Goal: Information Seeking & Learning: Check status

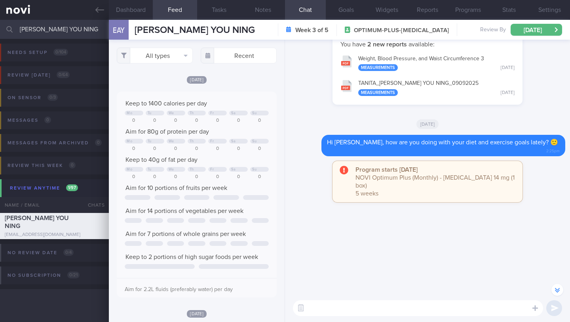
select select "9"
click at [44, 31] on input "[PERSON_NAME] YOU NING" at bounding box center [285, 29] width 570 height 19
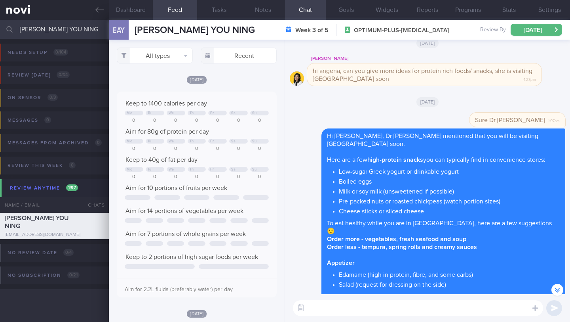
click at [44, 31] on input "[PERSON_NAME] YOU NING" at bounding box center [285, 29] width 570 height 19
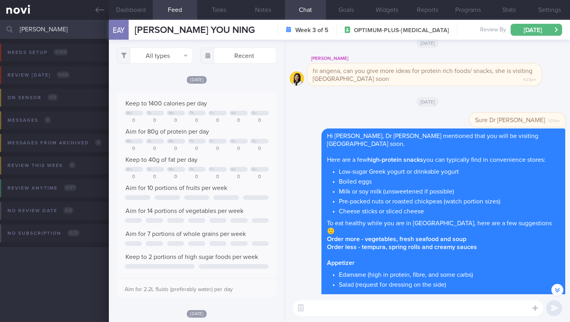
click at [52, 35] on input "[PERSON_NAME]" at bounding box center [285, 29] width 570 height 19
type input "[PERSON_NAME]"
click at [321, 128] on div "Delete Sure Dr [PERSON_NAME] 1:07am" at bounding box center [428, 120] width 276 height 16
click at [50, 31] on input "[PERSON_NAME]" at bounding box center [285, 29] width 570 height 19
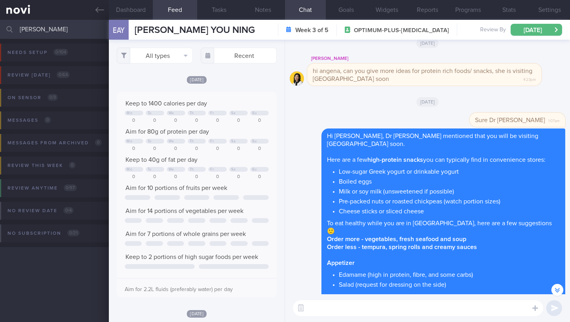
click at [50, 31] on input "[PERSON_NAME]" at bounding box center [285, 29] width 570 height 19
click at [74, 283] on div "Needs setup 0 / 104 Name / Email Chats Setup tasks needed Review [DATE] 0 / 64 …" at bounding box center [285, 180] width 570 height 283
click at [70, 26] on input "[PERSON_NAME]" at bounding box center [285, 29] width 570 height 19
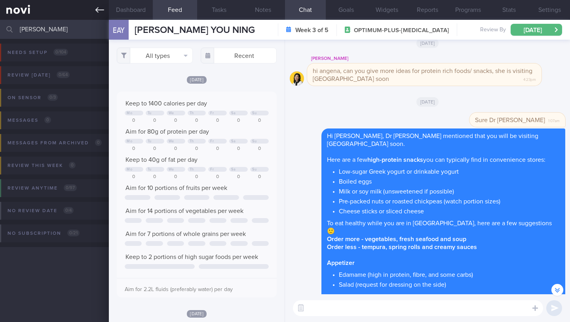
click at [99, 8] on icon at bounding box center [99, 10] width 9 height 9
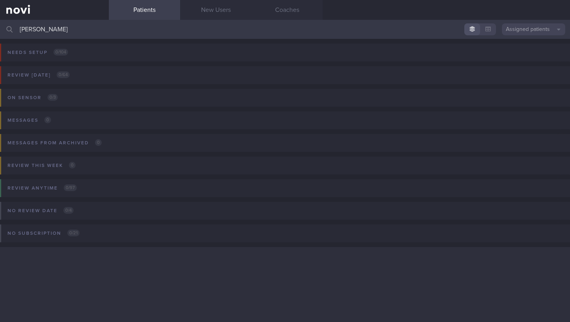
click at [522, 29] on button "Assigned patients" at bounding box center [533, 29] width 63 height 12
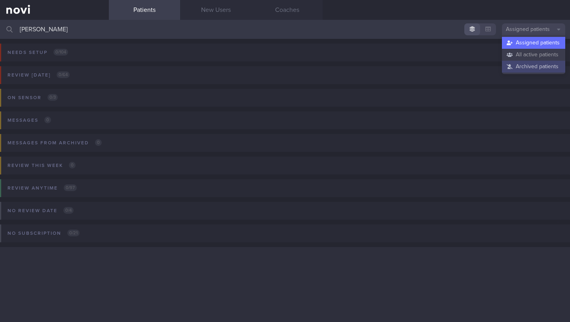
click at [521, 67] on button "Archived patients" at bounding box center [533, 67] width 63 height 12
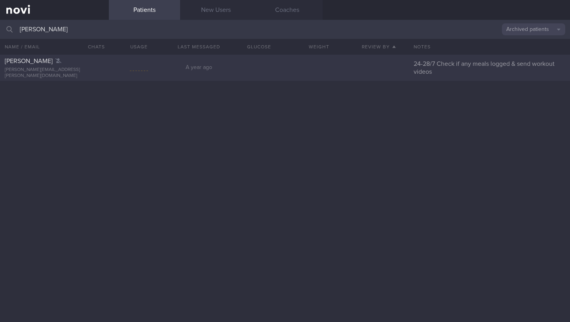
click at [333, 69] on div at bounding box center [319, 68] width 60 height 8
select select "8"
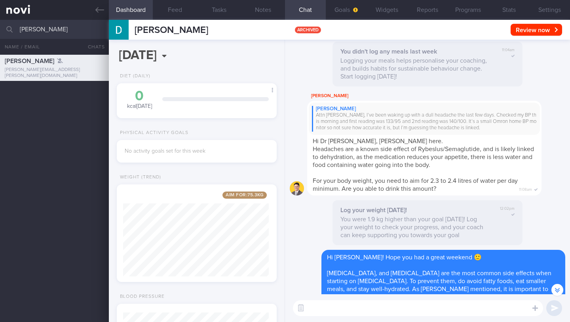
scroll to position [-3858, 0]
drag, startPoint x: 473, startPoint y: 240, endPoint x: 518, endPoint y: 170, distance: 83.6
click at [560, 140] on div "[PERSON_NAME] CHAWLA Attn [PERSON_NAME], I’ve been waking up with a dull headac…" at bounding box center [436, 143] width 258 height 104
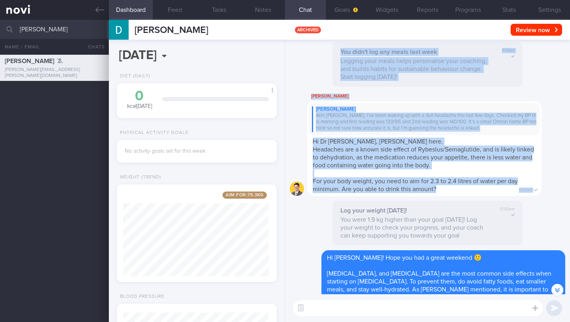
drag, startPoint x: 554, startPoint y: 101, endPoint x: 551, endPoint y: 80, distance: 21.2
click at [565, 130] on div "[PERSON_NAME] CHAWLA Attn [PERSON_NAME], I’ve been waking up with a dull headac…" at bounding box center [436, 143] width 258 height 104
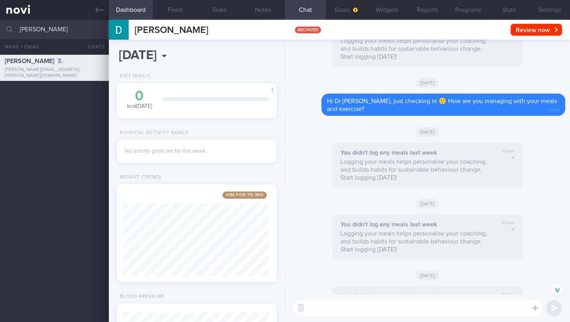
scroll to position [-555, 0]
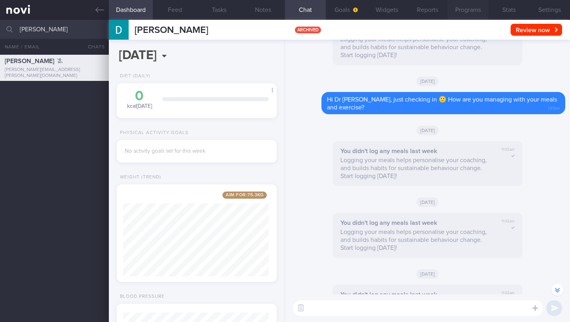
click at [467, 10] on button "Programs" at bounding box center [468, 10] width 41 height 20
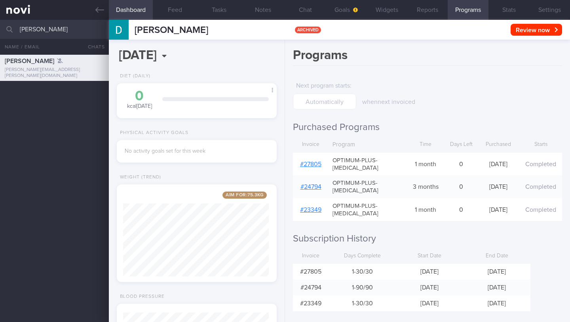
click at [36, 32] on input "[PERSON_NAME]" at bounding box center [285, 29] width 570 height 19
type input "[PERSON_NAME]"
click at [66, 102] on div "[PERSON_NAME] Ru Yun [EMAIL_ADDRESS][PERSON_NAME][DOMAIN_NAME] A year ago 27/5 …" at bounding box center [285, 94] width 570 height 26
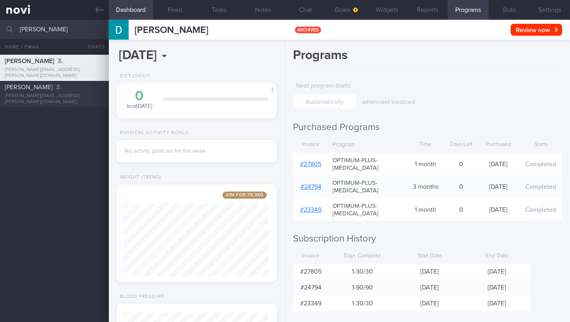
type input "27/5 (Check if any meals logged) Send info > Comment on intake. Ensure integrat…"
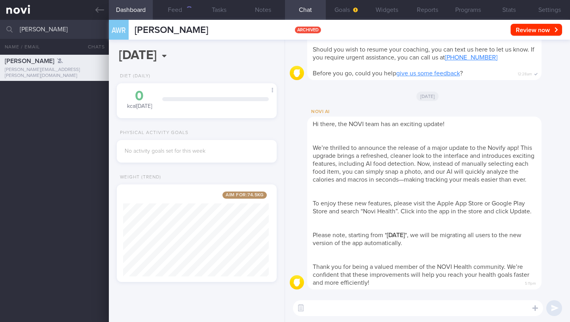
scroll to position [84, 146]
click at [565, 156] on div "NOVI AI Hi there, the NOVI team has an exciting update! We’re thrilled to annou…" at bounding box center [436, 198] width 258 height 182
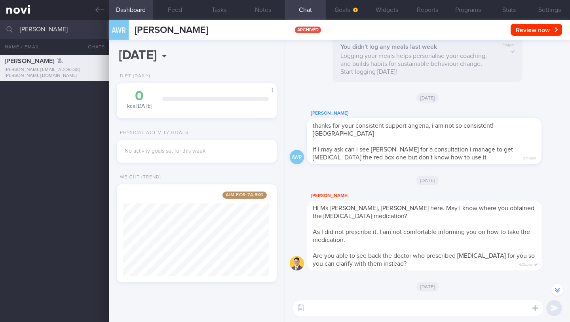
scroll to position [-715, 0]
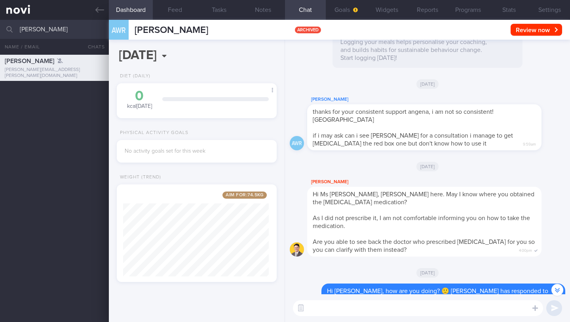
click at [412, 145] on span "if i may ask can i see [PERSON_NAME] for a consultation i manage to get [MEDICA…" at bounding box center [413, 139] width 200 height 14
click at [423, 143] on div "thanks for your consistent support angena, i am not so consistent! hahahaa if i…" at bounding box center [424, 127] width 234 height 46
drag, startPoint x: 485, startPoint y: 134, endPoint x: 483, endPoint y: 147, distance: 13.2
click at [483, 147] on div "thanks for your consistent support angena, i am not so consistent! hahahaa if i…" at bounding box center [424, 127] width 234 height 46
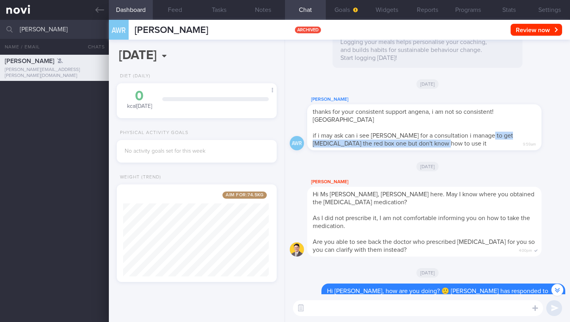
copy span "t [MEDICAL_DATA] the red box one but don't know how to use it"
click at [39, 32] on input "[PERSON_NAME]" at bounding box center [285, 29] width 570 height 19
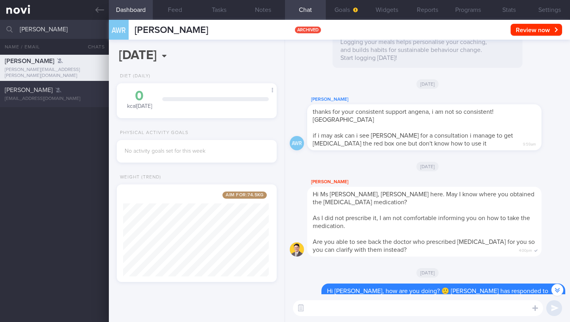
type input "[PERSON_NAME]"
click at [65, 102] on div "[PERSON_NAME] [EMAIL_ADDRESS][DOMAIN_NAME] A year ago 7/5 Check for meals logge…" at bounding box center [285, 94] width 570 height 26
type input "7/5 Check for meals logged & ask about activity on non-exercise days"
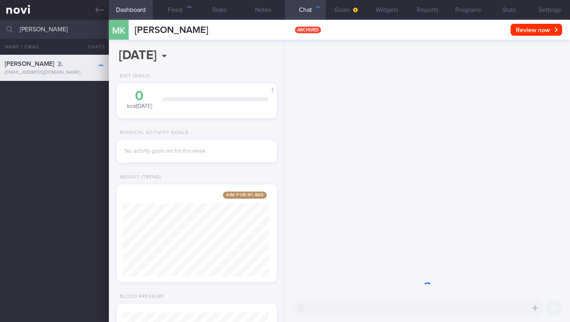
scroll to position [73, 146]
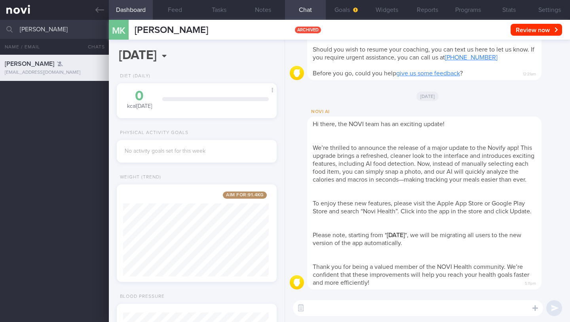
drag, startPoint x: 567, startPoint y: 201, endPoint x: 569, endPoint y: 205, distance: 4.1
click at [568, 205] on div "NOVI AI Hi there, the NOVI team has an exciting update! We’re thrilled to annou…" at bounding box center [427, 167] width 285 height 254
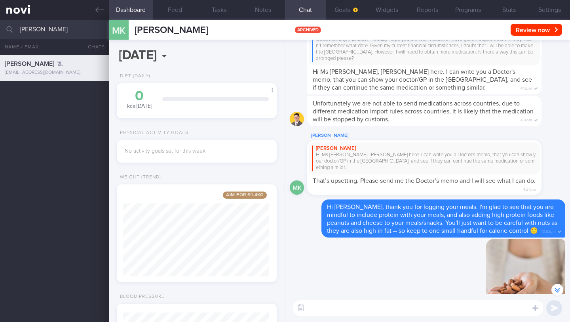
scroll to position [-1683, 0]
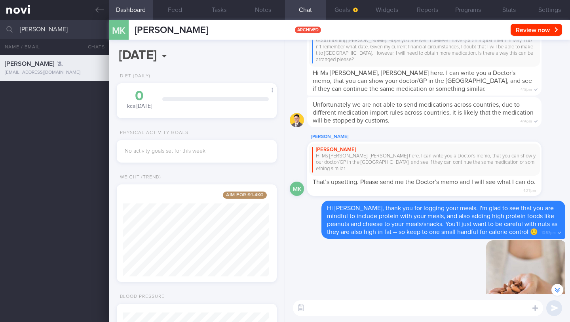
click at [26, 32] on input "[PERSON_NAME]" at bounding box center [285, 29] width 570 height 19
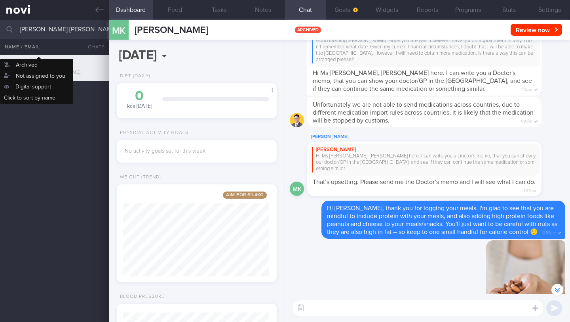
drag, startPoint x: 72, startPoint y: 25, endPoint x: 72, endPoint y: 50, distance: 24.6
click at [72, 51] on div "[PERSON_NAME] [PERSON_NAME] Archived patients Assigned patients All active pati…" at bounding box center [285, 171] width 570 height 302
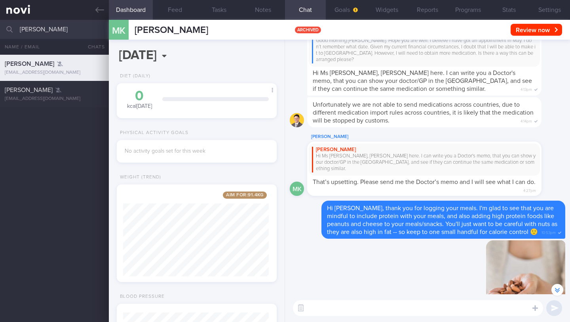
type input "[PERSON_NAME]"
click at [89, 145] on div "[PERSON_NAME] [EMAIL_ADDRESS][DOMAIN_NAME] A year ago 7/5 Check for meals logge…" at bounding box center [285, 188] width 570 height 267
click at [55, 91] on div "[PERSON_NAME]" at bounding box center [53, 90] width 97 height 8
type input "4/4 Check if pt renewing"
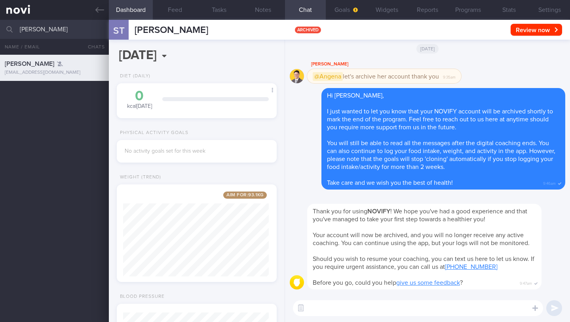
click at [21, 34] on input "[PERSON_NAME]" at bounding box center [285, 29] width 570 height 19
click at [27, 120] on div "[PERSON_NAME] [EMAIL_ADDRESS][DOMAIN_NAME] A year ago 1.2 4/4 Check if pt renew…" at bounding box center [285, 188] width 570 height 267
click at [65, 28] on input "[PERSON_NAME] [PERSON_NAME]" at bounding box center [285, 29] width 570 height 19
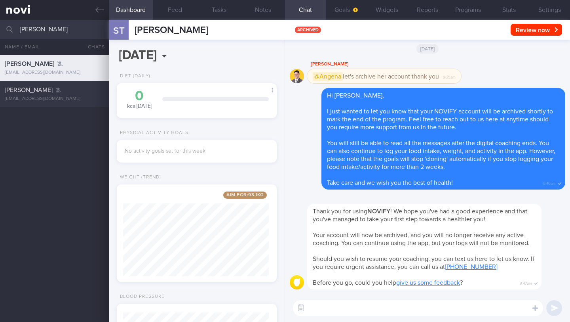
type input "[PERSON_NAME]"
click at [69, 87] on div "[PERSON_NAME]" at bounding box center [53, 90] width 97 height 8
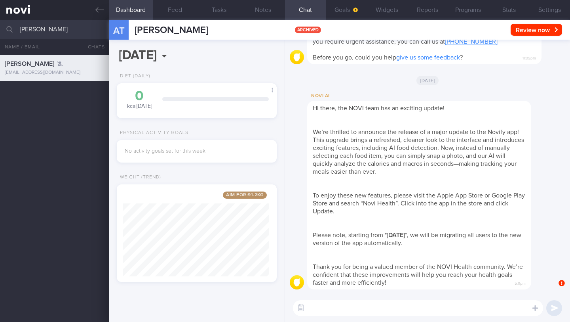
scroll to position [84, 146]
click at [295, 143] on div "NOVI AI Hi there, the NOVI team has an exciting update! We’re thrilled to annou…" at bounding box center [422, 192] width 265 height 203
click at [388, 312] on textarea at bounding box center [418, 308] width 250 height 16
click at [548, 163] on div "NOVI AI Hi there, the NOVI team has an exciting update! We’re thrilled to annou…" at bounding box center [431, 190] width 248 height 198
click at [567, 141] on div "[[ERROR_STALE_TOKENS]] 5:11pm [GEOGRAPHIC_DATA] Hi there, the NOVI team has an …" at bounding box center [427, 167] width 285 height 254
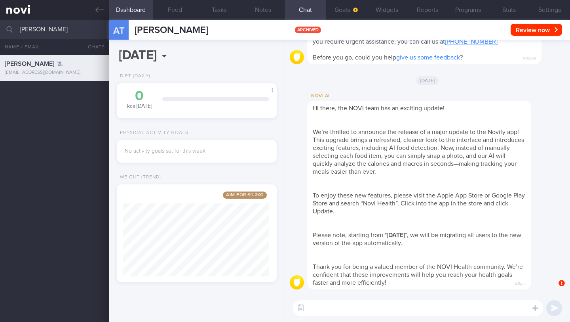
click at [568, 141] on div "[[ERROR_STALE_TOKENS]] 5:11pm [GEOGRAPHIC_DATA] Hi there, the NOVI team has an …" at bounding box center [427, 167] width 285 height 254
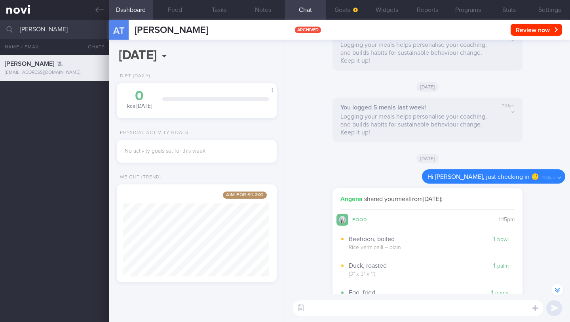
scroll to position [-2457, 0]
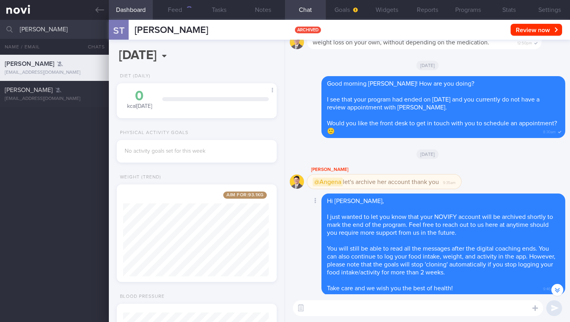
scroll to position [-186, 0]
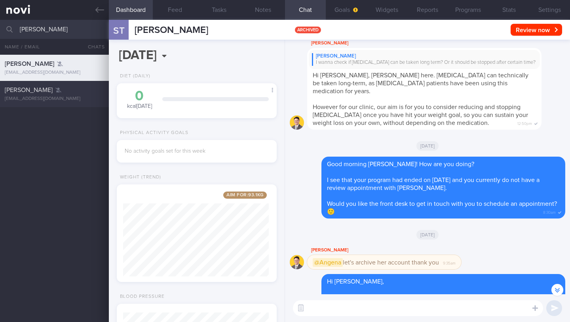
click at [28, 97] on div "[EMAIL_ADDRESS][DOMAIN_NAME]" at bounding box center [54, 99] width 99 height 6
type input "14/3 Send info/article > Check in"
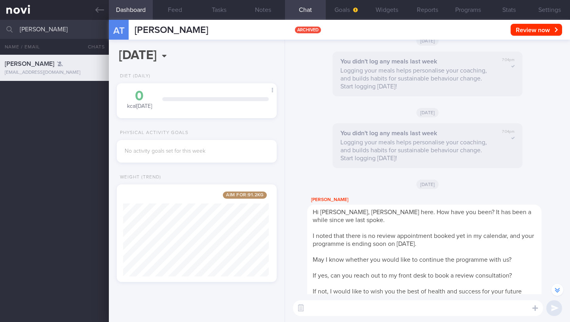
scroll to position [-576, 0]
click at [34, 29] on input "[PERSON_NAME]" at bounding box center [285, 29] width 570 height 19
click at [85, 30] on input "[PERSON_NAME] NURSALLIHIN BIN [PERSON_NAME]" at bounding box center [285, 29] width 570 height 19
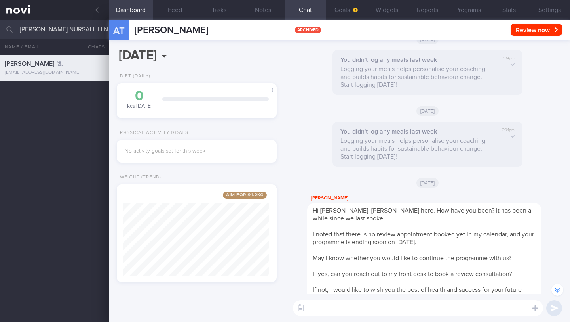
click at [85, 30] on input "[PERSON_NAME] NURSALLIHIN BIN [PERSON_NAME]" at bounding box center [285, 29] width 570 height 19
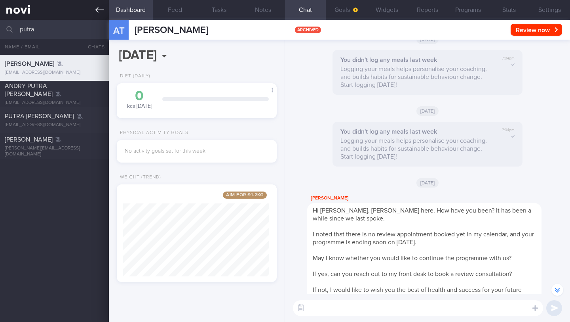
type input "putra"
click at [99, 8] on icon at bounding box center [99, 10] width 9 height 9
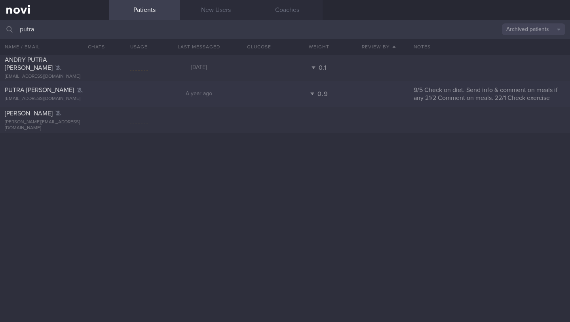
click at [448, 95] on div "9/5 Check on diet. Send info & comment on meals if any 21/2 Comment on meals. 2…" at bounding box center [489, 94] width 161 height 16
select select "8"
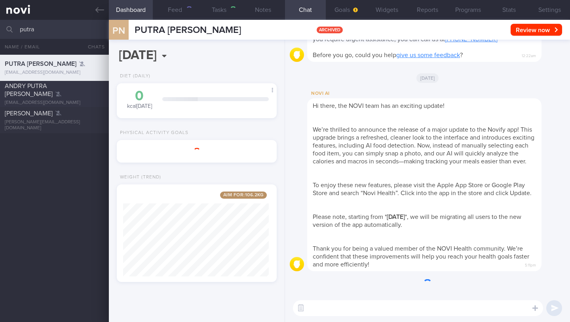
scroll to position [84, 146]
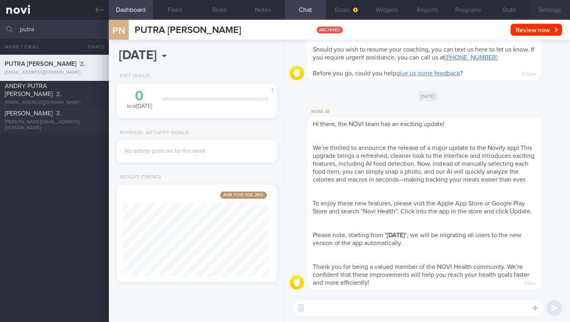
click at [552, 12] on button "Settings" at bounding box center [549, 10] width 41 height 20
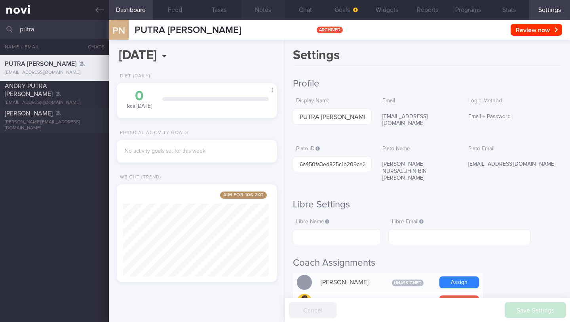
click at [268, 12] on button "Notes" at bounding box center [263, 10] width 44 height 20
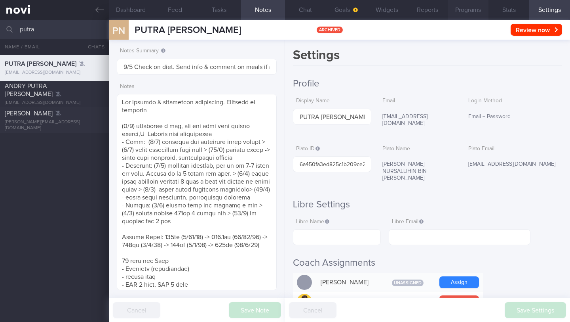
click at [472, 8] on button "Programs" at bounding box center [468, 10] width 41 height 20
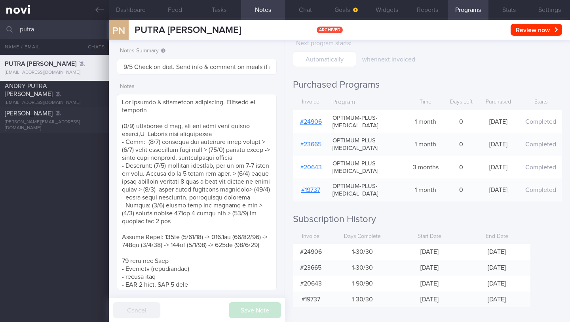
scroll to position [45, 0]
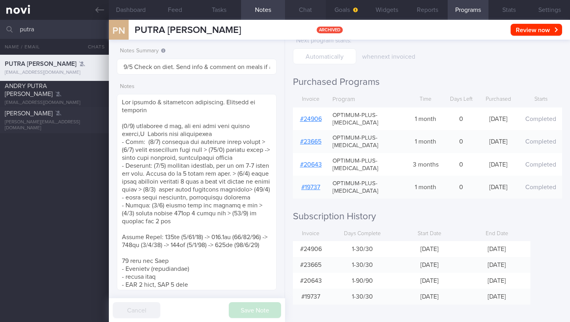
click at [314, 6] on button "Chat" at bounding box center [305, 10] width 41 height 20
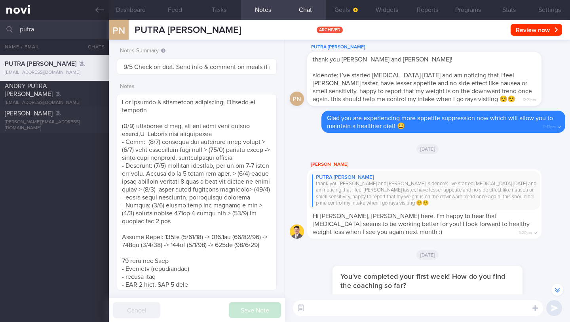
scroll to position [-1381, 0]
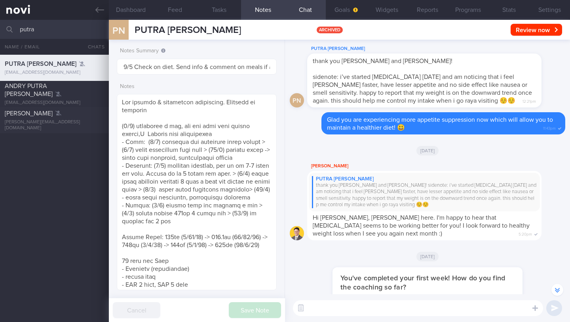
click at [36, 29] on input "putra" at bounding box center [285, 29] width 570 height 19
type input "[PERSON_NAME]"
click at [56, 101] on div "[EMAIL_ADDRESS][DOMAIN_NAME]" at bounding box center [54, 99] width 99 height 6
type input "30/5 Check if any intake logged. Send YouTube workouts. and motivate"
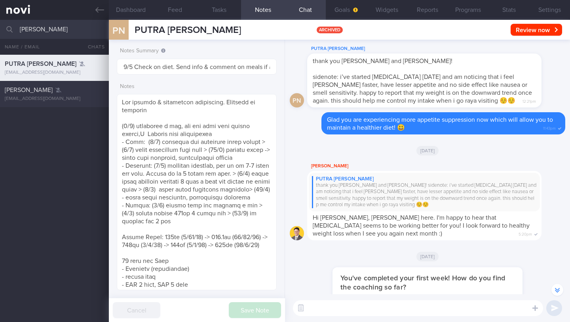
type input "30/5 Check if any intake logged. Send YouTube workouts. and motivate"
type textarea "Not logging/responding regularly - DIET: (13/3) eating more in [GEOGRAPHIC_DATA…"
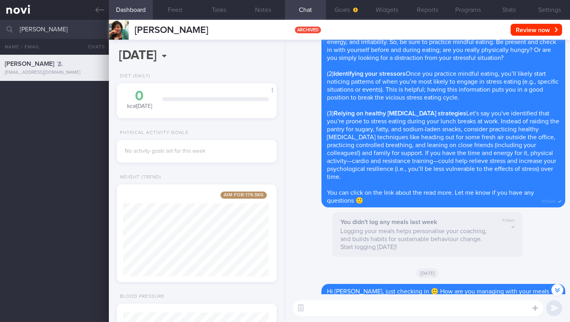
scroll to position [-2213, 0]
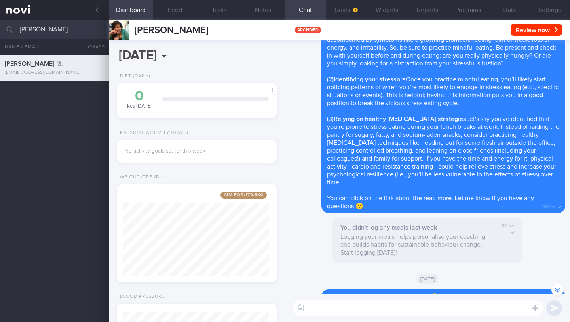
click at [44, 33] on input "[PERSON_NAME]" at bounding box center [285, 29] width 570 height 19
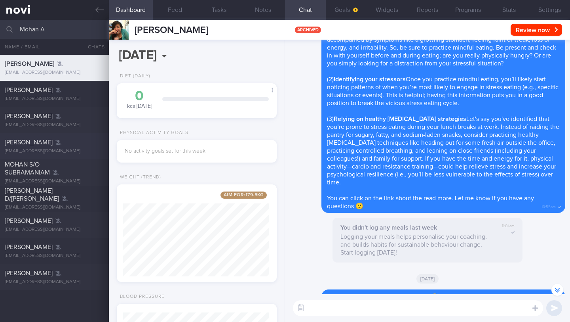
type input "Mohan A"
click at [34, 149] on div "[EMAIL_ADDRESS][DOMAIN_NAME]" at bounding box center [54, 151] width 99 height 6
type input "27/2 Check in after R/V with [PERSON_NAME] on 27/2"
type textarea "Not logging. Responds to messages [DEMOGRAPHIC_DATA] [DEMOGRAPHIC_DATA] - Finan…"
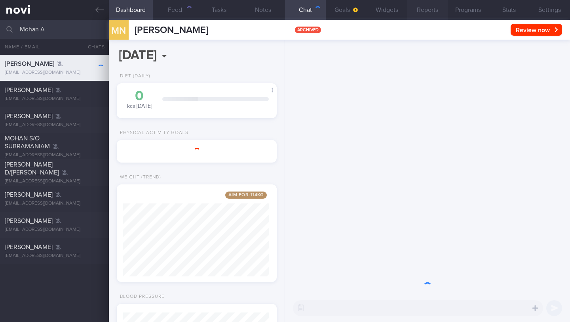
scroll to position [73, 146]
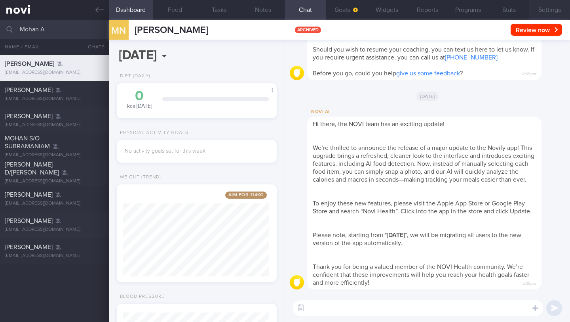
click at [545, 9] on button "Settings" at bounding box center [549, 10] width 41 height 20
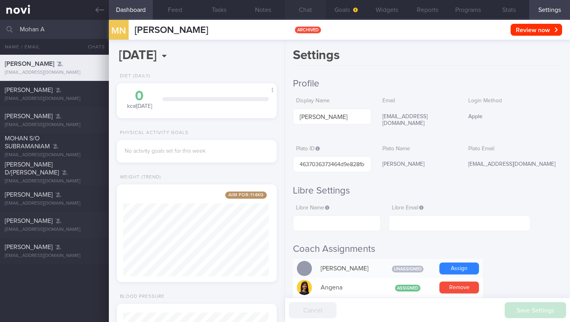
click at [310, 10] on button "Chat" at bounding box center [305, 10] width 41 height 20
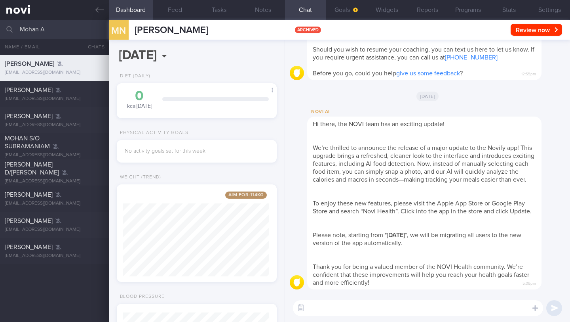
click at [45, 32] on input "Mohan A" at bounding box center [285, 29] width 570 height 19
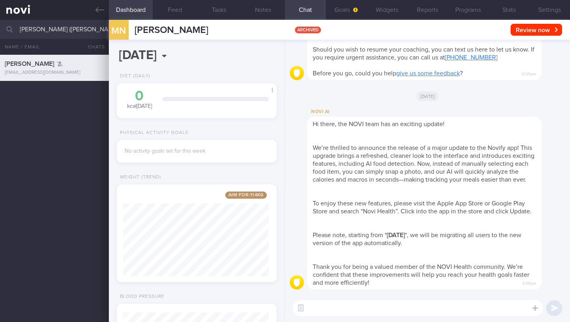
click at [62, 27] on input "[PERSON_NAME] ([PERSON_NAME])" at bounding box center [285, 29] width 570 height 19
click at [69, 26] on input "[PERSON_NAME] ([PERSON_NAME])" at bounding box center [285, 29] width 570 height 19
type input "manfr"
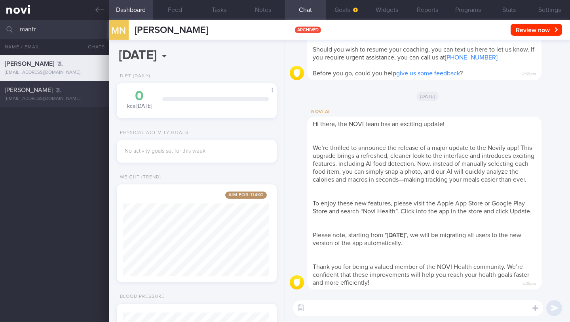
click at [59, 90] on div "[PERSON_NAME]" at bounding box center [53, 90] width 97 height 8
type input "27/2: (Semi-disengaged): KIV ARCHIVE after R/V with [PERSON_NAME] on 27/2"
type textarea "Semi-disengaged. Not logging. Responds to questions (sometimes late) Weight los…"
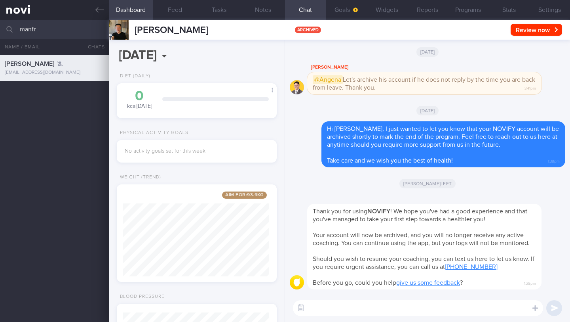
click at [28, 31] on input "manfr" at bounding box center [285, 29] width 570 height 19
type input "[PERSON_NAME]"
click at [40, 93] on div "[PERSON_NAME]" at bounding box center [53, 90] width 97 height 8
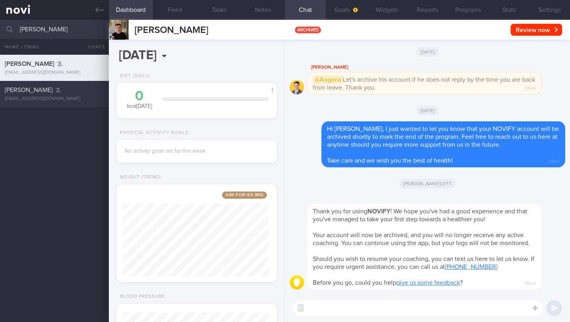
type input "14/2 Bi-weekly check ins. Awaiting r/v appt with [PERSON_NAME]"
type textarea "Not logging. Non-responsive. [DEMOGRAPHIC_DATA] [DEMOGRAPHIC_DATA] - IT Special…"
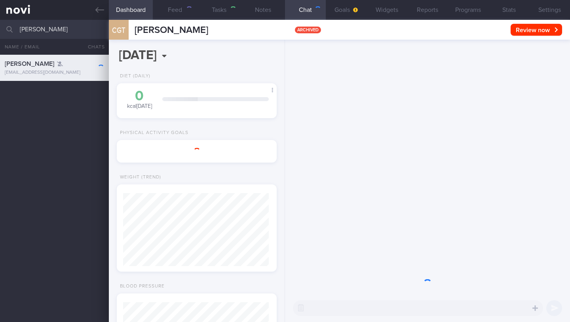
scroll to position [73, 146]
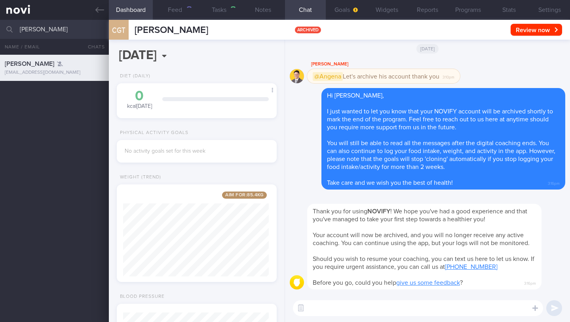
type input "27/2: (Semi-disengaged): KIV ARCHIVE after R/V with [PERSON_NAME] on 27/2"
type textarea "Semi-disengaged. Not logging. Responds to questions (sometimes late) Weight los…"
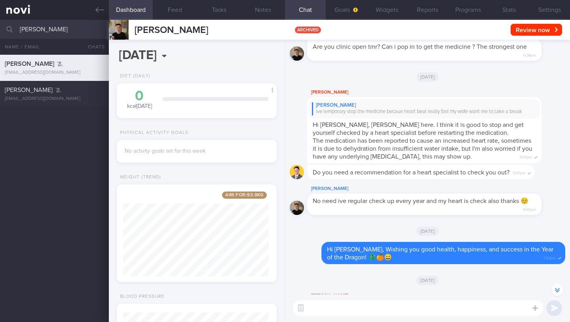
scroll to position [84, 146]
click at [42, 95] on div "[PERSON_NAME] [EMAIL_ADDRESS][DOMAIN_NAME]" at bounding box center [54, 94] width 109 height 16
type input "14/2 Bi-weekly check ins. Awaiting r/v appt with [PERSON_NAME]"
type textarea "Not logging. Non-responsive. [DEMOGRAPHIC_DATA] [DEMOGRAPHIC_DATA] - IT Special…"
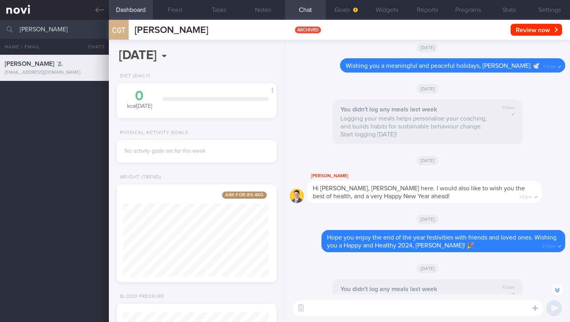
scroll to position [-1855, 0]
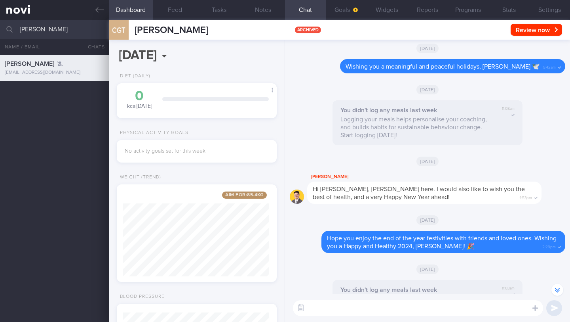
click at [58, 30] on input "[PERSON_NAME]" at bounding box center [285, 29] width 570 height 19
type input "[PERSON_NAME]"
click at [57, 99] on div "[EMAIL_ADDRESS][DOMAIN_NAME]" at bounding box center [54, 99] width 99 height 6
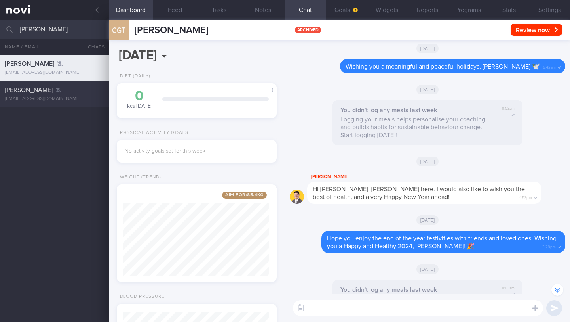
type input "9/1 Check in after r/v with [PERSON_NAME] on 8/1"
type textarea "([PERSON_NAME]'s pt) [DEMOGRAPHIC_DATA] [DEMOGRAPHIC_DATA] - US Bank relationsh…"
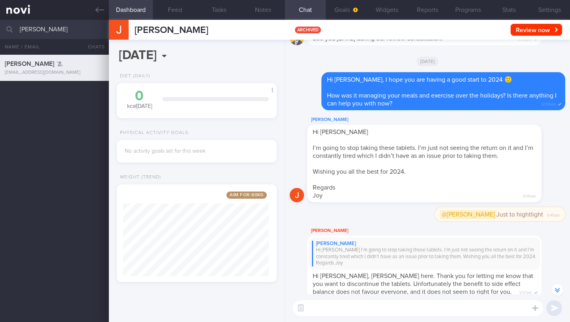
scroll to position [-478, 0]
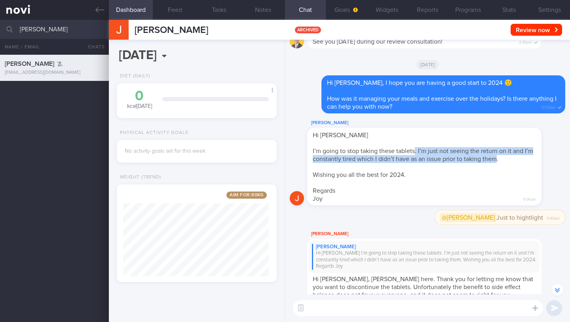
drag, startPoint x: 497, startPoint y: 158, endPoint x: 416, endPoint y: 150, distance: 81.6
click at [416, 150] on span "I’m going to stop taking these tablets. I’m just not seeing the return on it an…" at bounding box center [423, 155] width 221 height 14
copy span ". I’m just not seeing the return on it and I’m constantly tired which I didn’t …"
click at [466, 10] on button "Programs" at bounding box center [468, 10] width 41 height 20
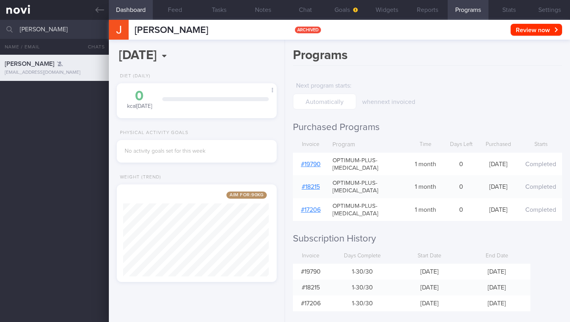
click at [44, 25] on input "[PERSON_NAME]" at bounding box center [285, 29] width 570 height 19
type input "[PERSON_NAME] [PERSON_NAME]"
click at [41, 91] on span "[PERSON_NAME]" at bounding box center [29, 90] width 48 height 6
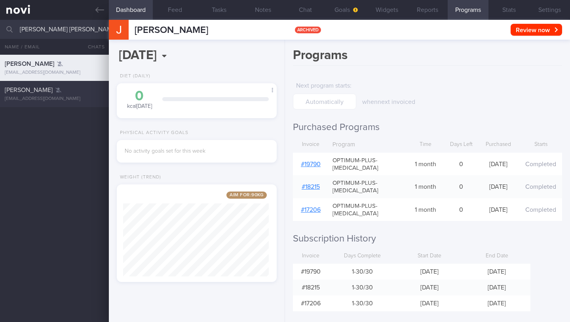
type input "31/1 Check in after R/V with [PERSON_NAME] on 30/1. Can check in with her every…"
type textarea "([PERSON_NAME]'s pt) - Inactive and unresponsive - liases with doctor about med…"
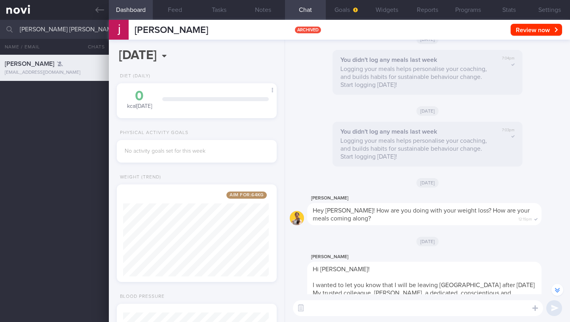
scroll to position [-1758, 0]
click at [51, 24] on input "[PERSON_NAME] [PERSON_NAME]" at bounding box center [285, 29] width 570 height 19
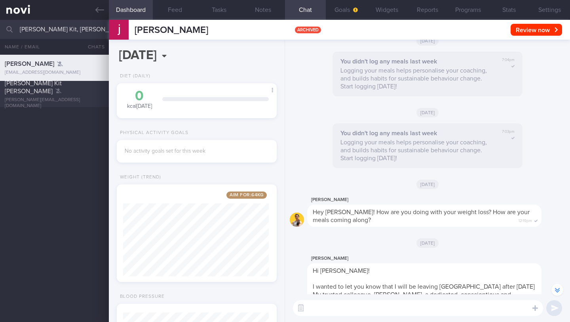
type input "[PERSON_NAME] Kit, [PERSON_NAME]"
click at [61, 97] on div "[PERSON_NAME][EMAIL_ADDRESS][DOMAIN_NAME]" at bounding box center [54, 103] width 99 height 12
type input "4/1: KIV ARCHIVE if nil response"
type textarea "R/v by [PERSON_NAME] on [DATE] - Increase Ryblesus from 3mg OM to 7mg OM for 1 …"
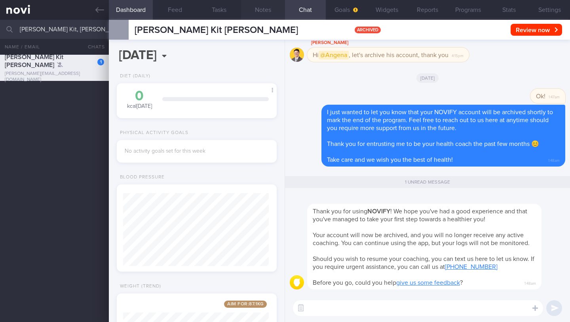
scroll to position [84, 146]
click at [262, 7] on button "Notes" at bounding box center [263, 10] width 44 height 20
